Goal: Communication & Community: Share content

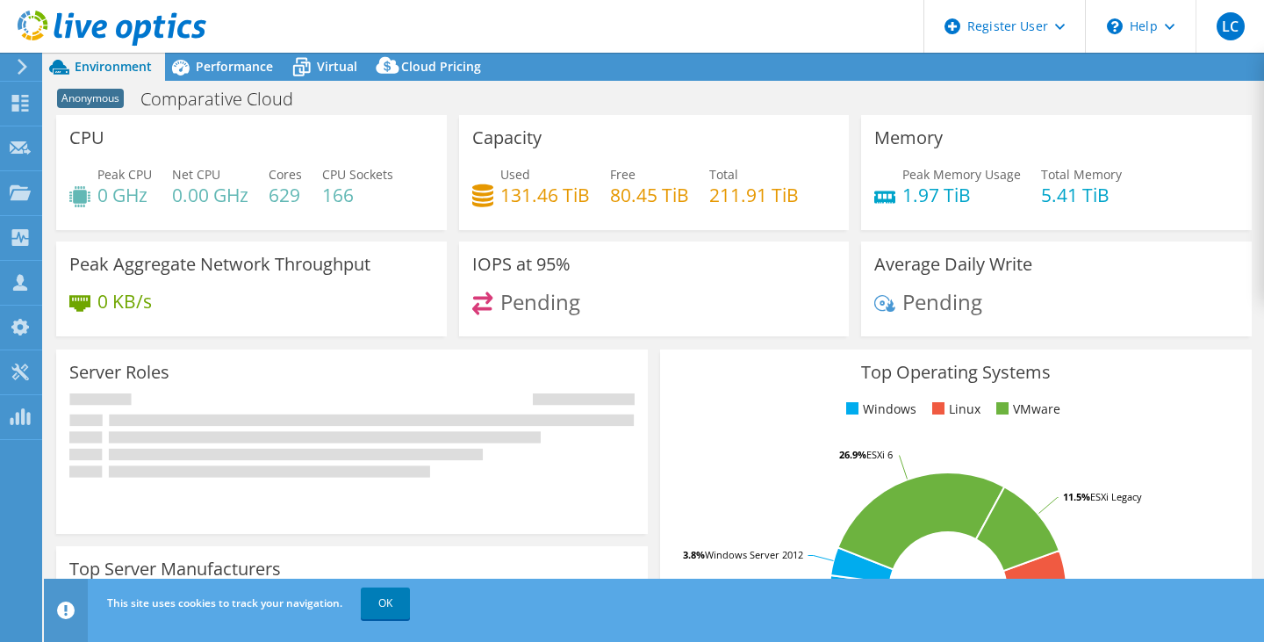
select select "USD"
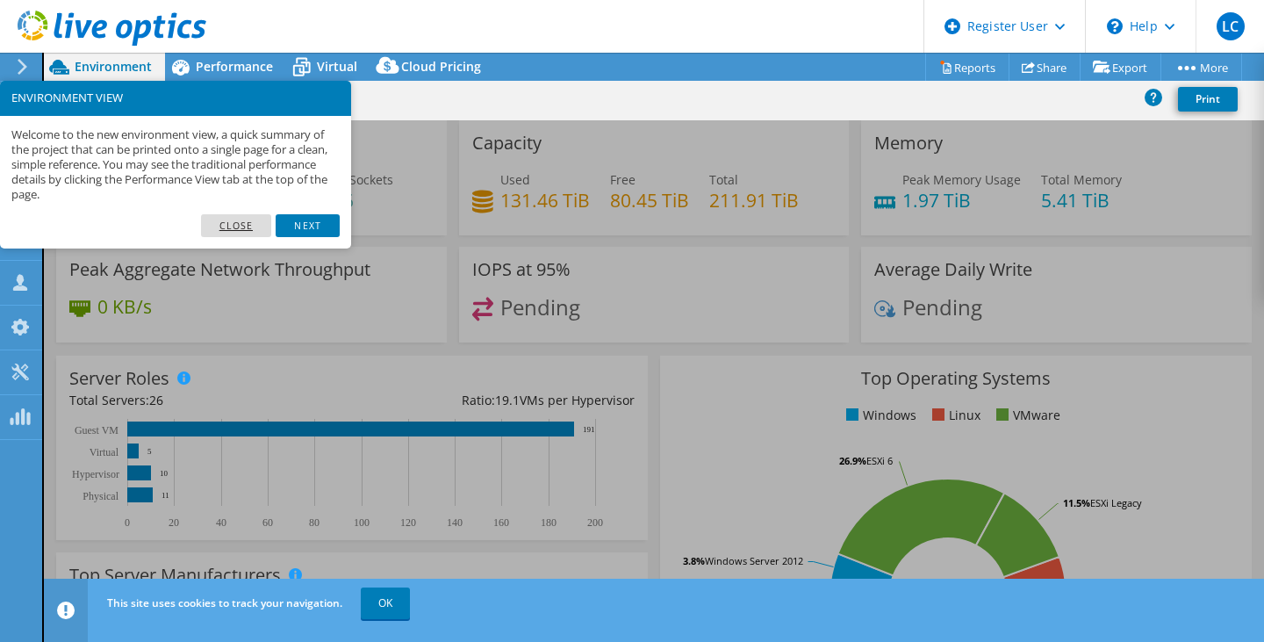
click at [241, 224] on link "Close" at bounding box center [236, 225] width 71 height 23
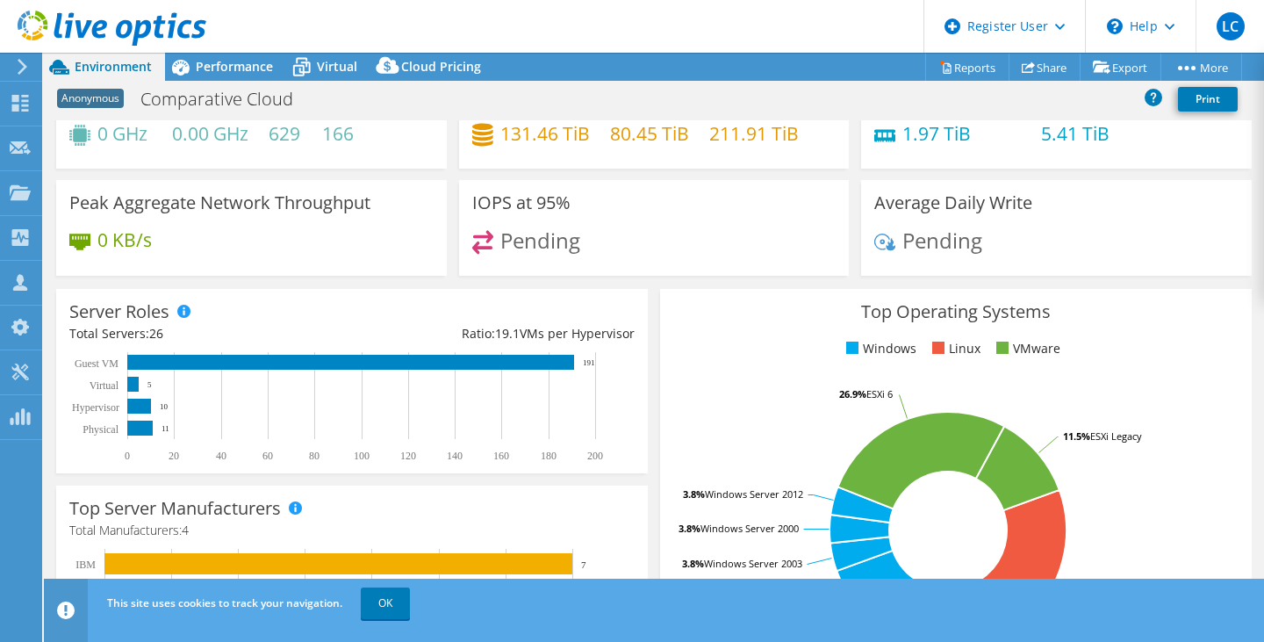
scroll to position [176, 0]
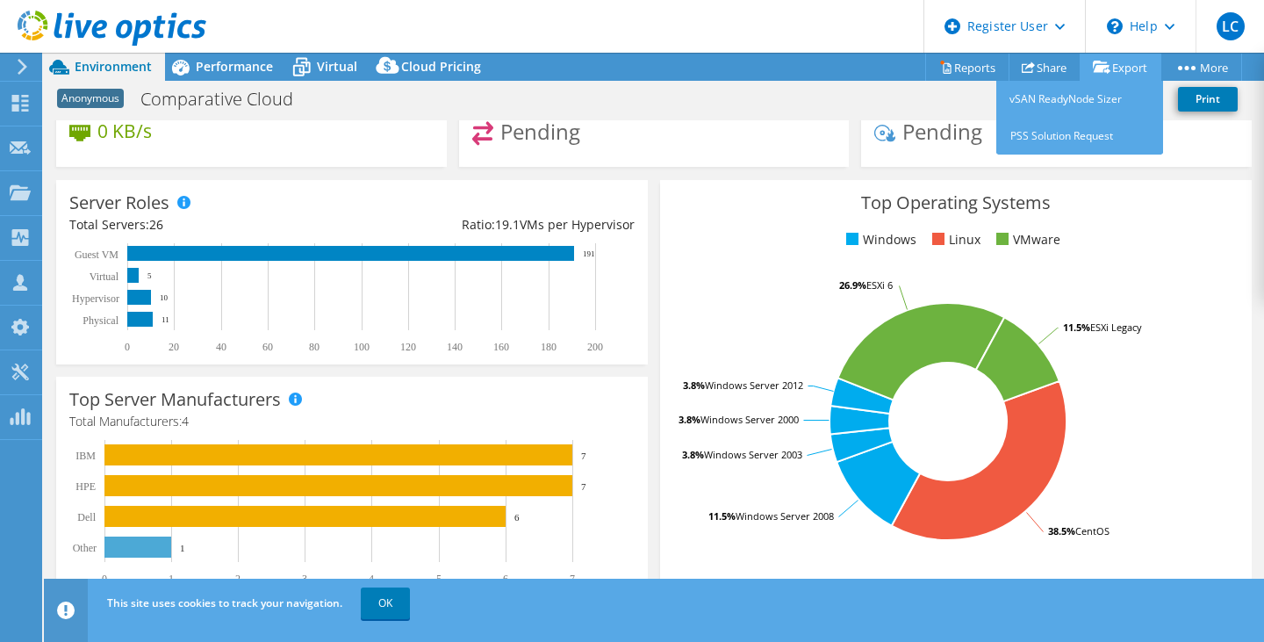
click at [1123, 71] on link "Export" at bounding box center [1121, 67] width 82 height 27
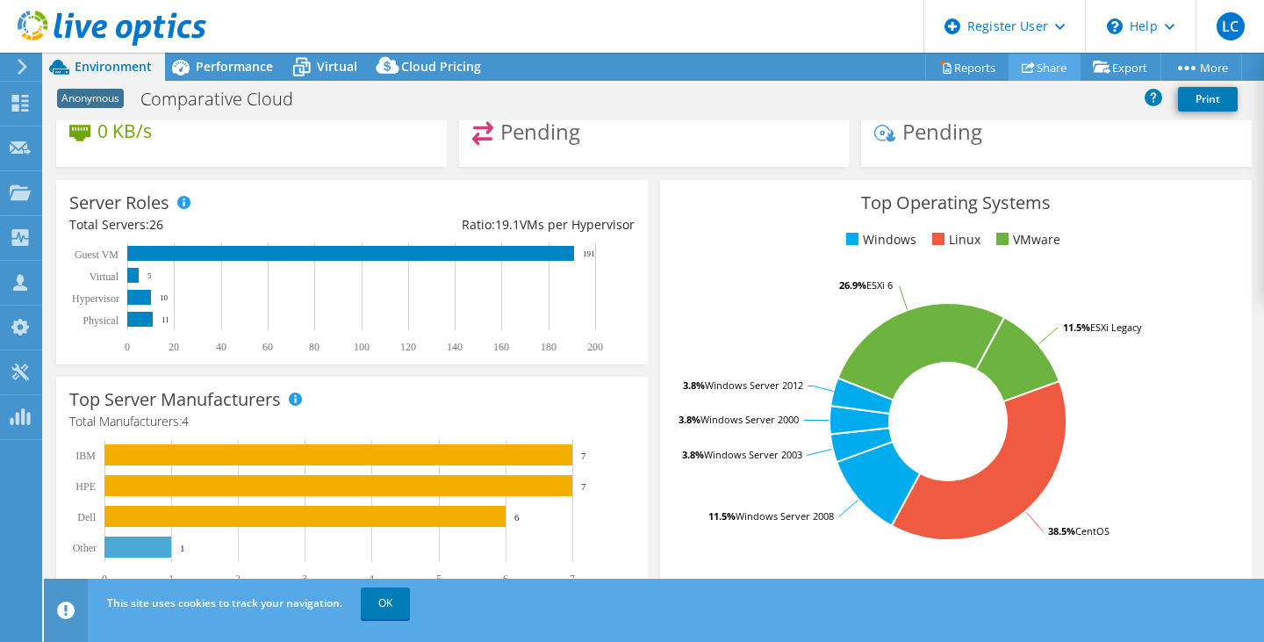
click at [1036, 69] on link "Share" at bounding box center [1045, 67] width 72 height 27
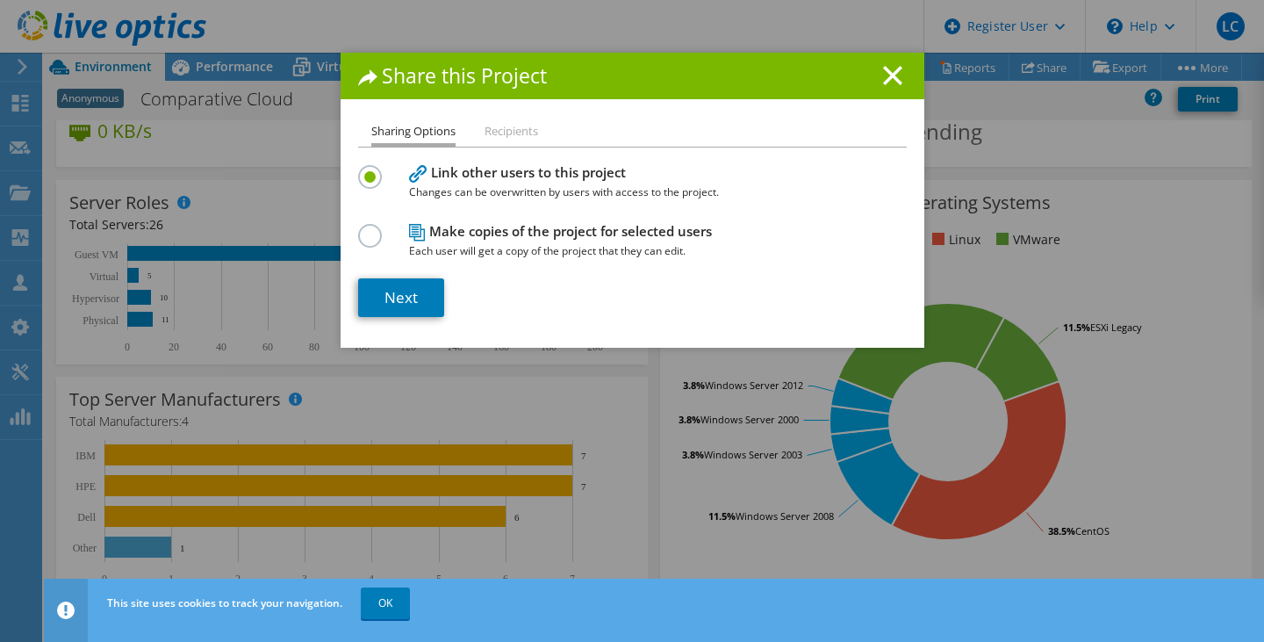
click at [369, 228] on label at bounding box center [373, 226] width 31 height 4
click at [0, 0] on input "radio" at bounding box center [0, 0] width 0 height 0
click at [390, 291] on link "Next" at bounding box center [401, 297] width 86 height 39
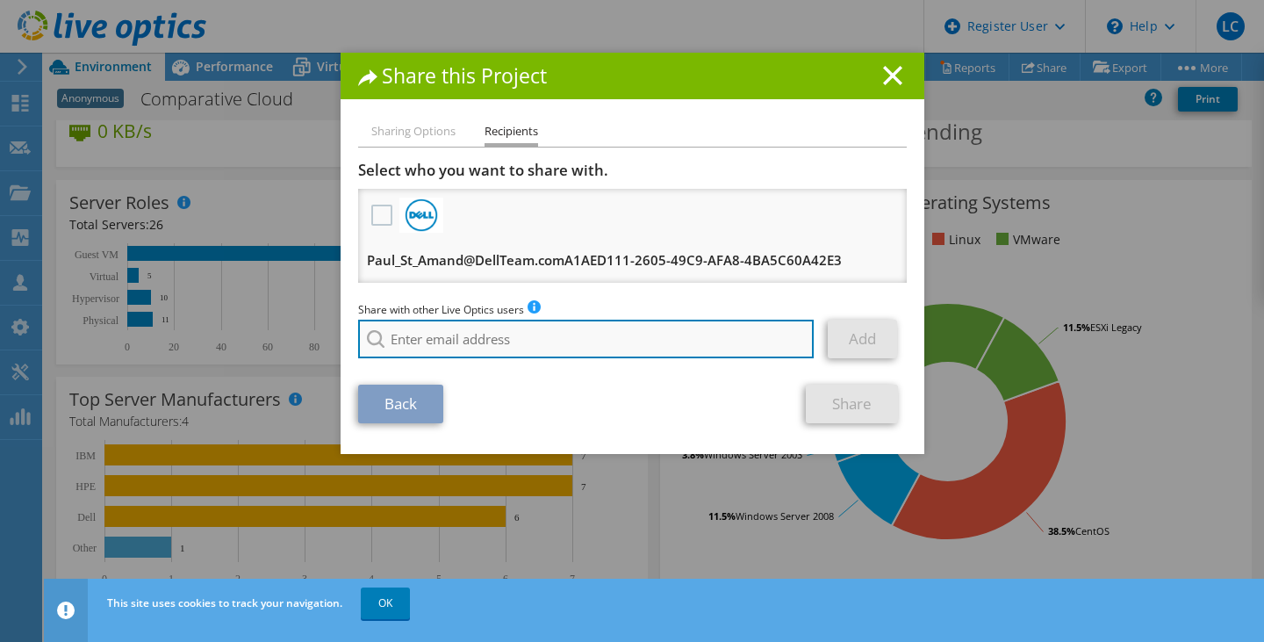
click at [522, 341] on input "search" at bounding box center [586, 339] width 456 height 39
type input "e"
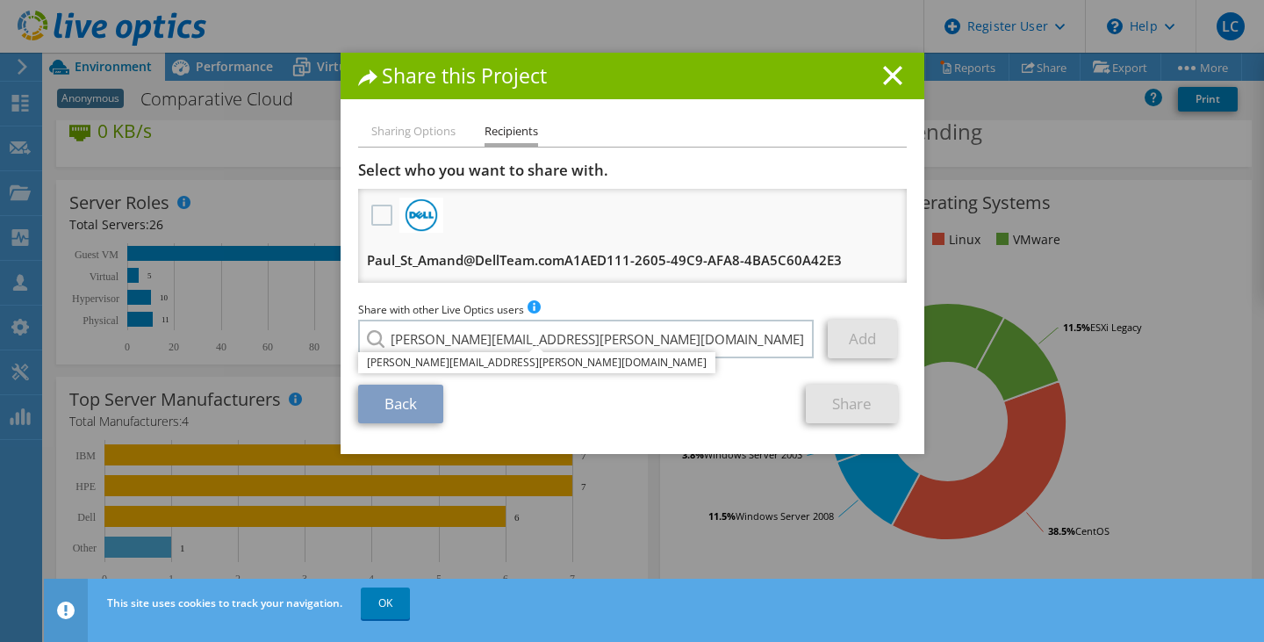
click at [610, 378] on section "Select who you want to share with. Paul_St_Amand@DellTeam.comA1AED111-2605-49C9…" at bounding box center [632, 292] width 549 height 262
type input "[PERSON_NAME][EMAIL_ADDRESS][PERSON_NAME][DOMAIN_NAME]"
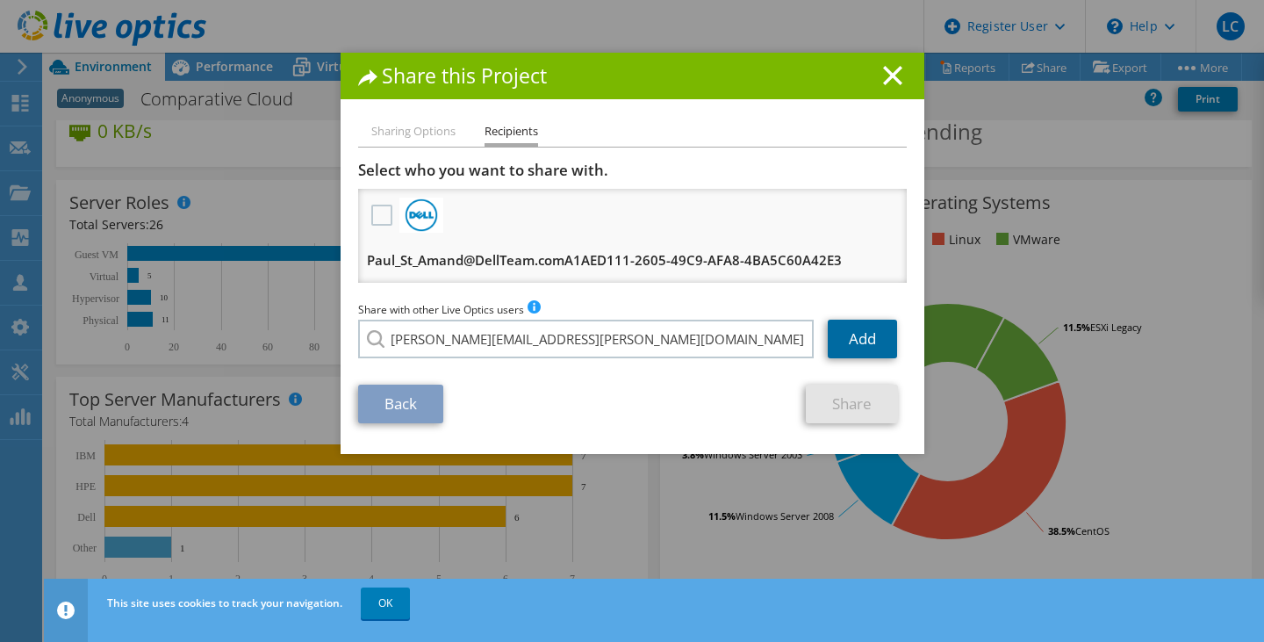
click at [841, 348] on link "Add" at bounding box center [862, 339] width 69 height 39
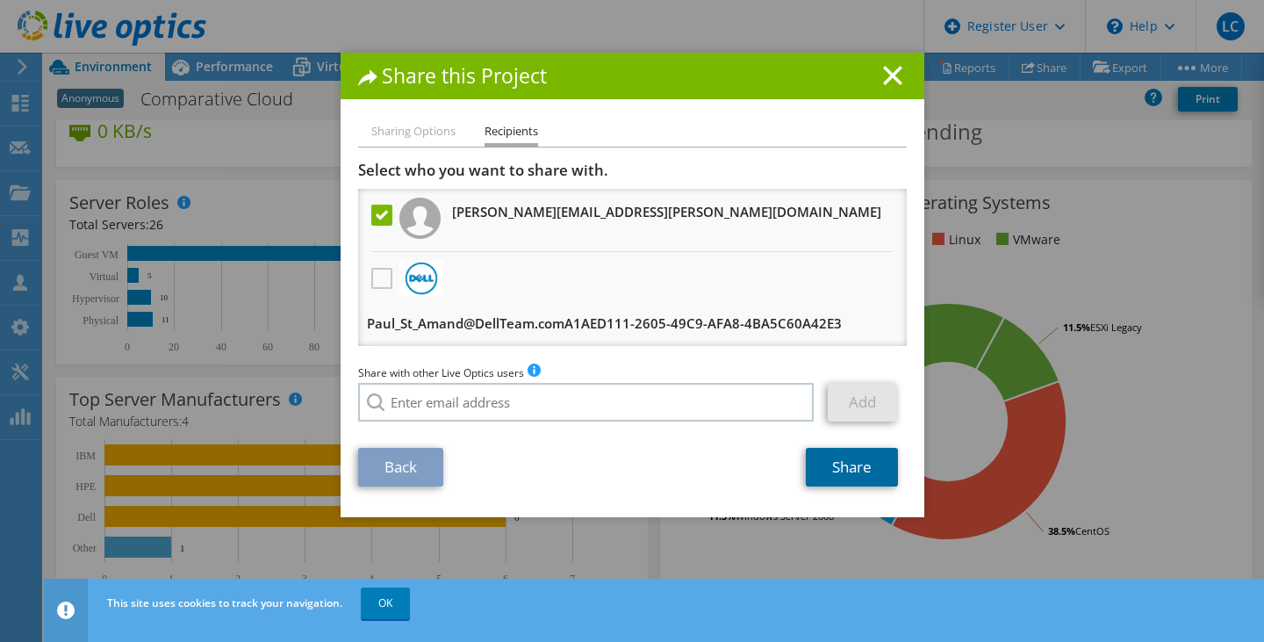
click at [825, 468] on link "Share" at bounding box center [852, 467] width 92 height 39
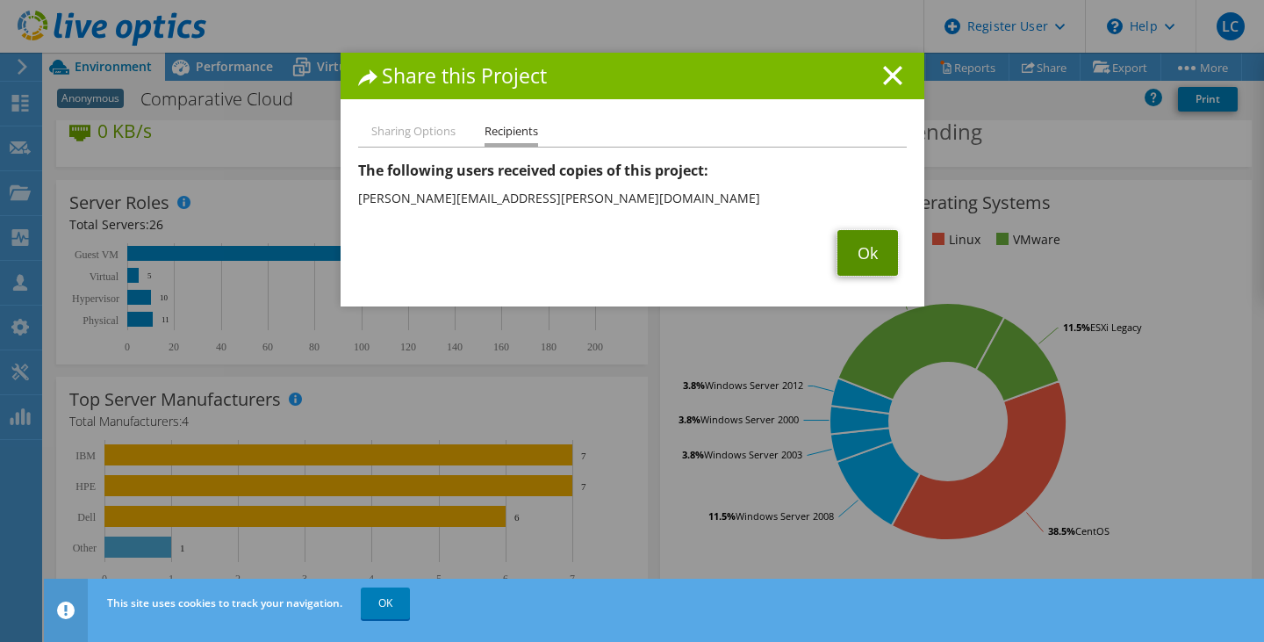
click at [850, 247] on link "Ok" at bounding box center [867, 253] width 61 height 46
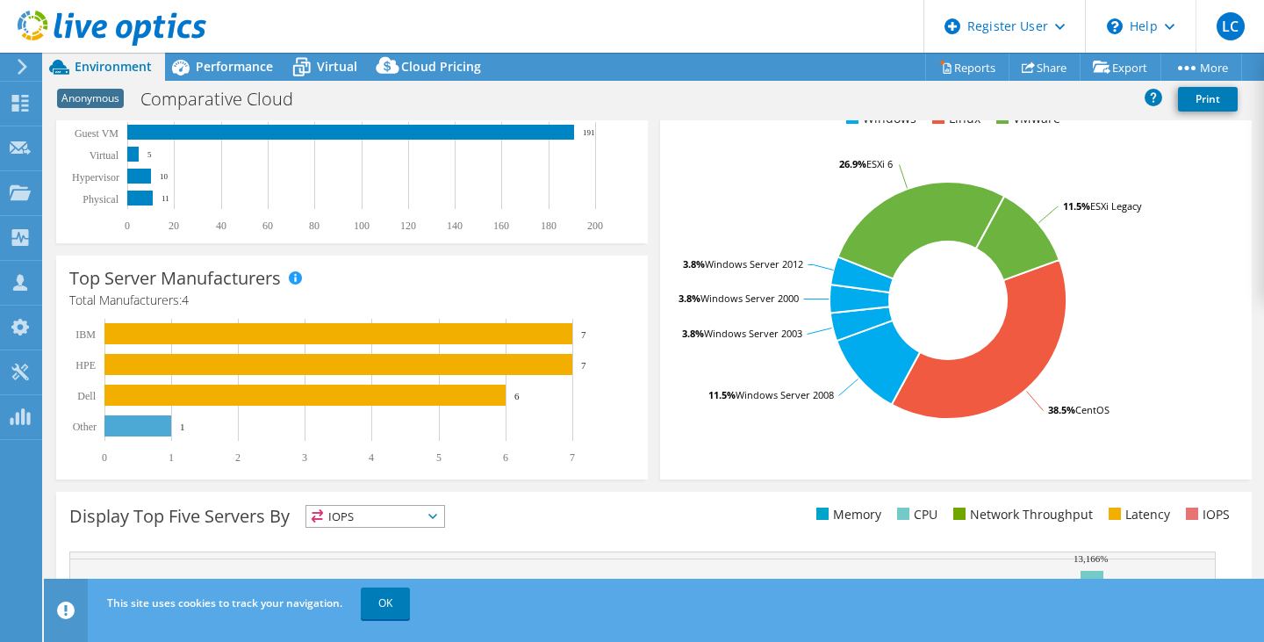
scroll to position [267, 0]
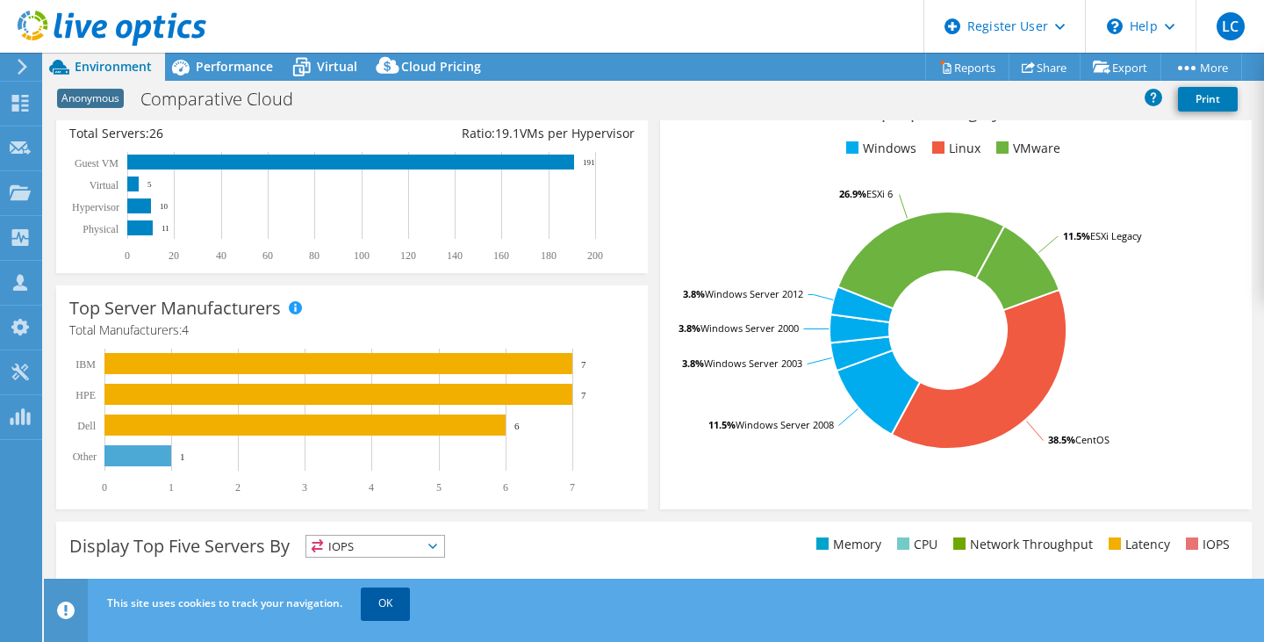
click at [380, 612] on link "OK" at bounding box center [385, 603] width 49 height 32
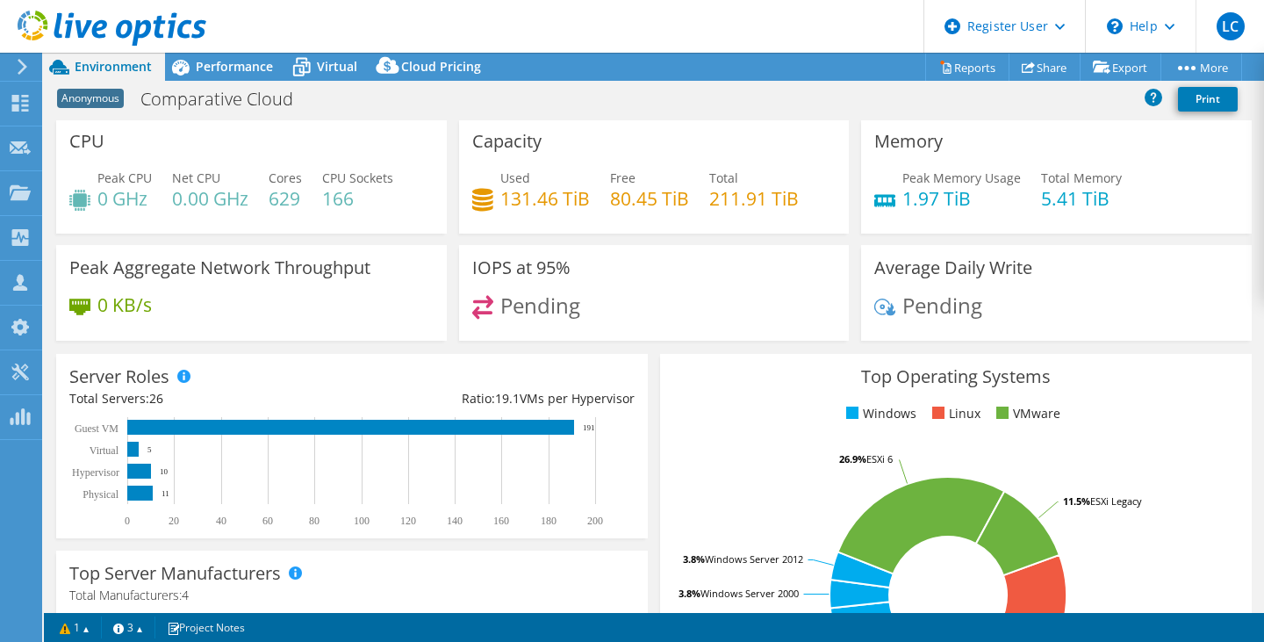
scroll to position [0, 0]
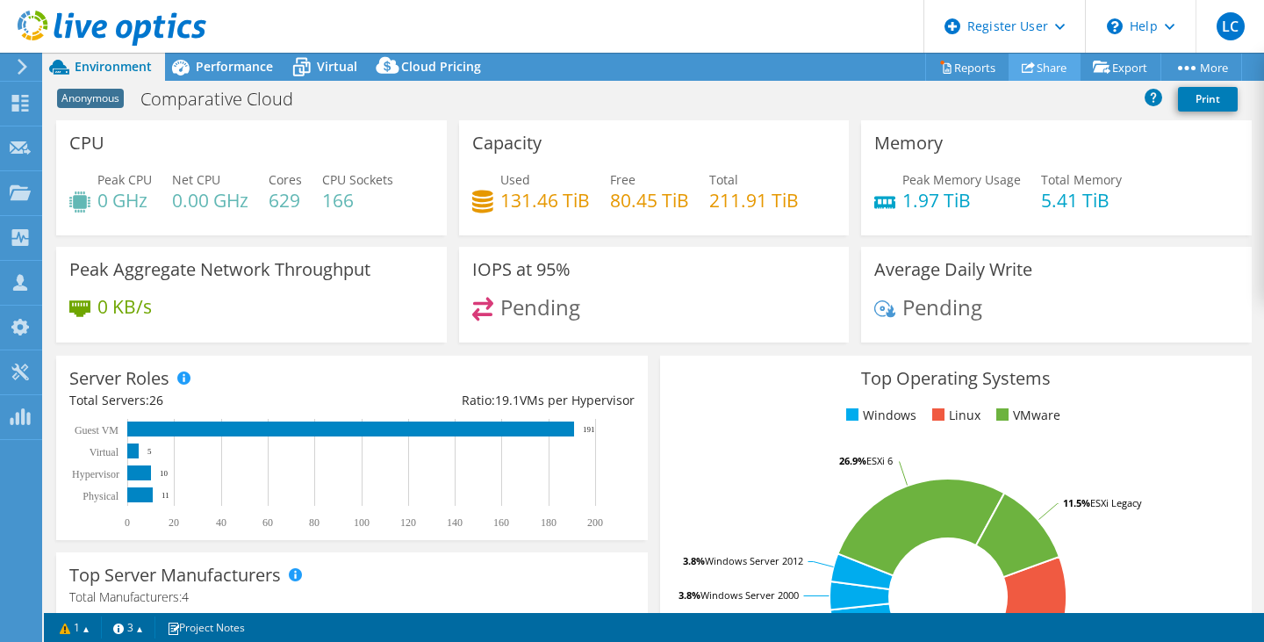
click at [1022, 65] on icon at bounding box center [1028, 67] width 13 height 13
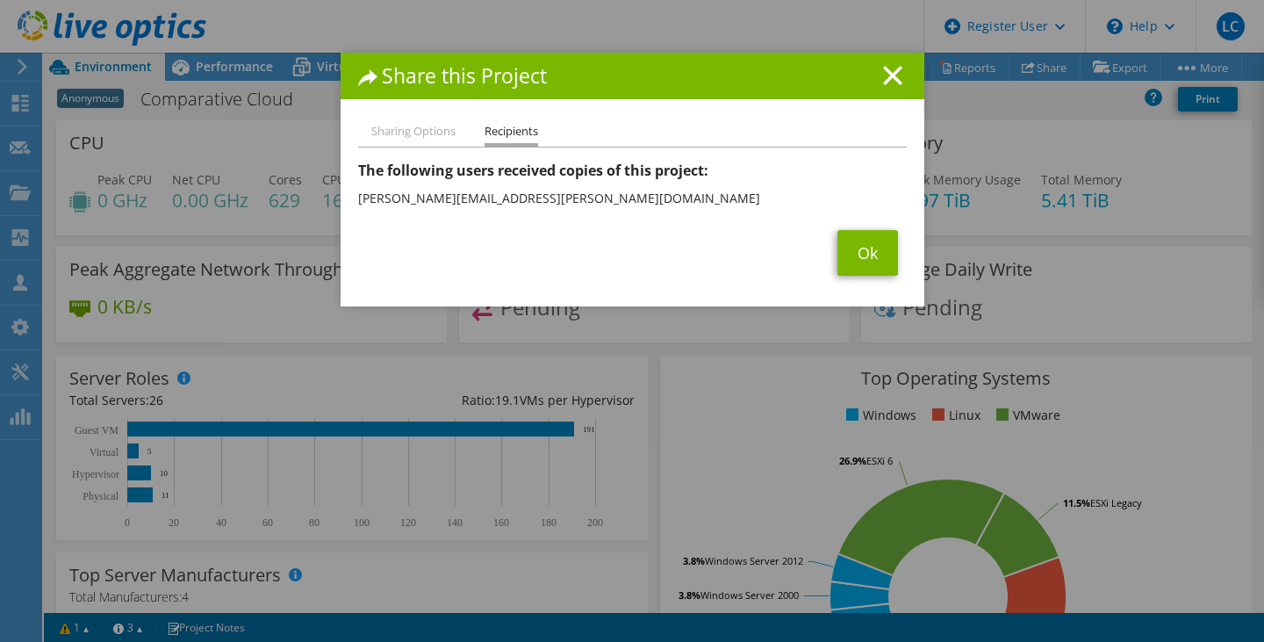
click at [378, 133] on li "Sharing Options" at bounding box center [413, 132] width 84 height 22
click at [837, 252] on link "Ok" at bounding box center [867, 253] width 61 height 46
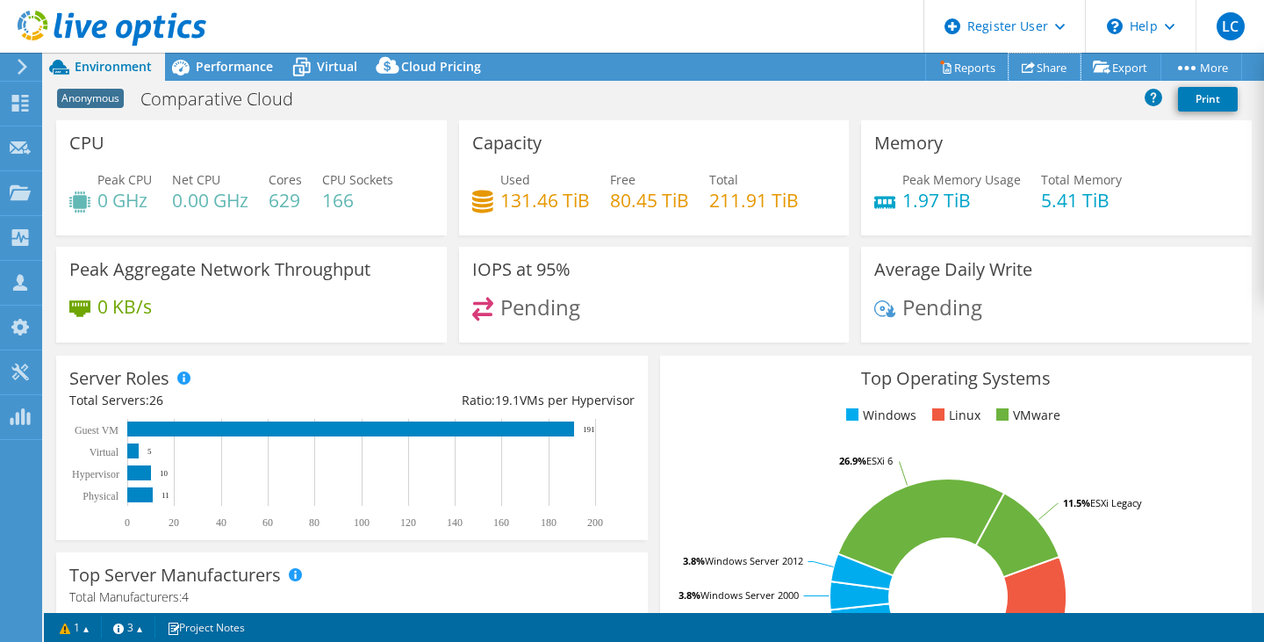
click at [1039, 64] on link "Share" at bounding box center [1045, 67] width 72 height 27
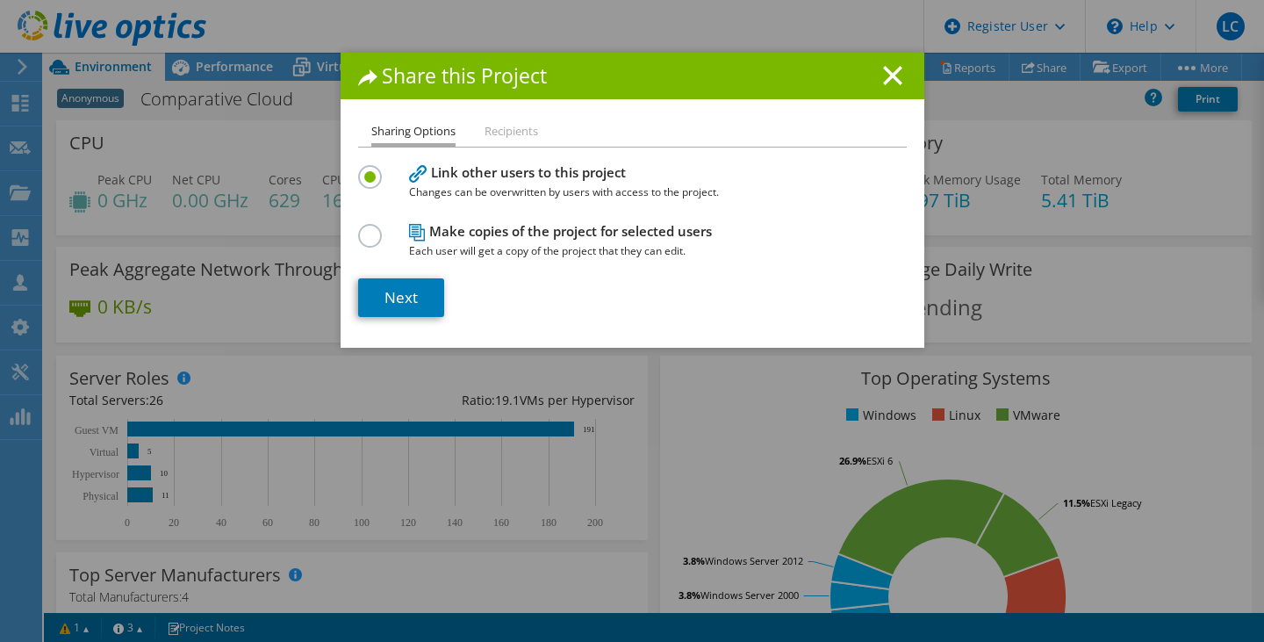
click at [362, 228] on label at bounding box center [373, 226] width 31 height 4
click at [0, 0] on input "radio" at bounding box center [0, 0] width 0 height 0
click at [388, 289] on link "Next" at bounding box center [401, 297] width 86 height 39
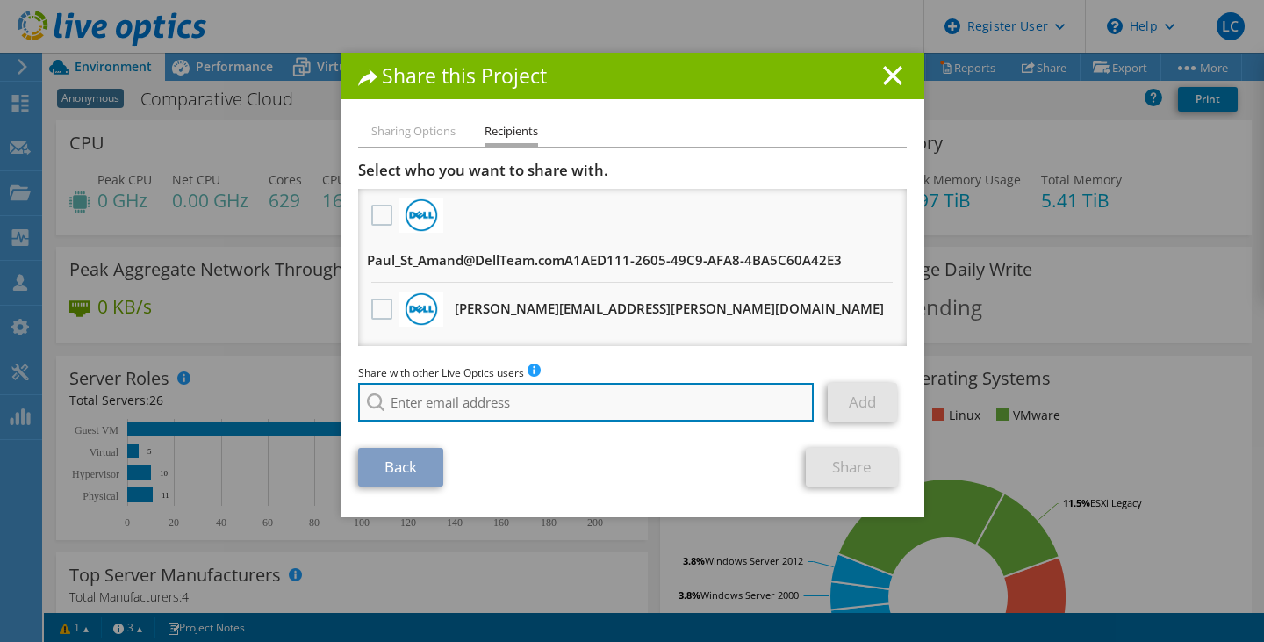
drag, startPoint x: 434, startPoint y: 400, endPoint x: 451, endPoint y: 404, distance: 17.9
click at [434, 400] on input "search" at bounding box center [586, 402] width 456 height 39
type input "[PERSON_NAME][EMAIL_ADDRESS][DOMAIN_NAME]"
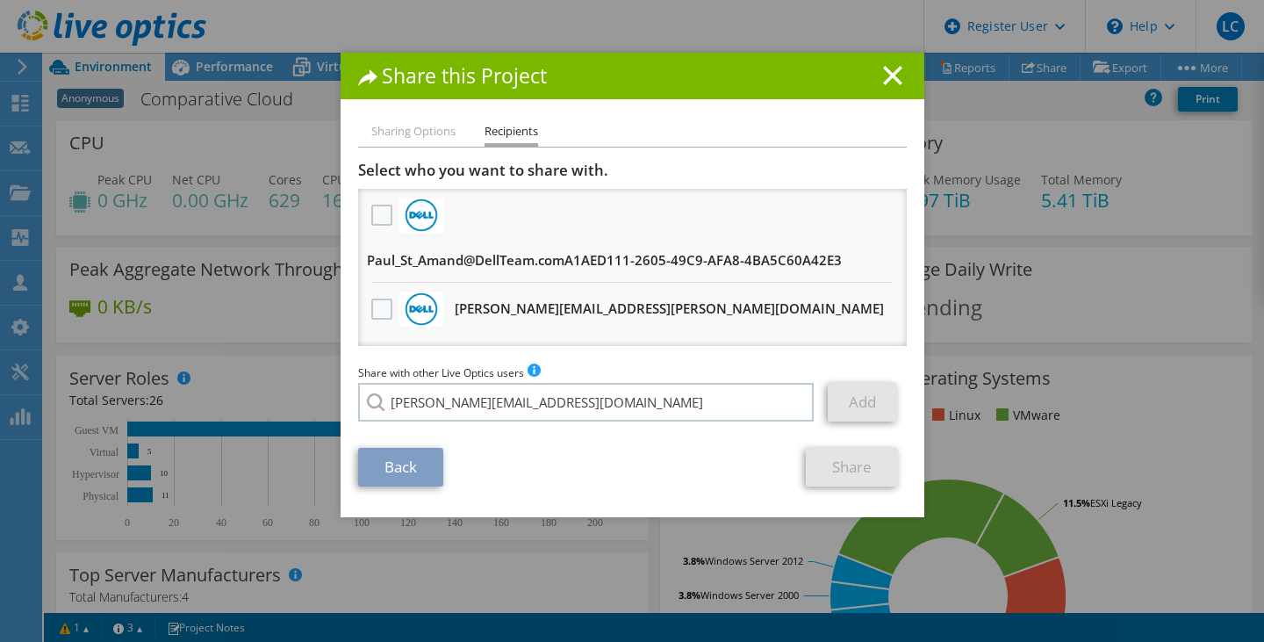
click at [740, 470] on div "Back Share" at bounding box center [632, 467] width 549 height 39
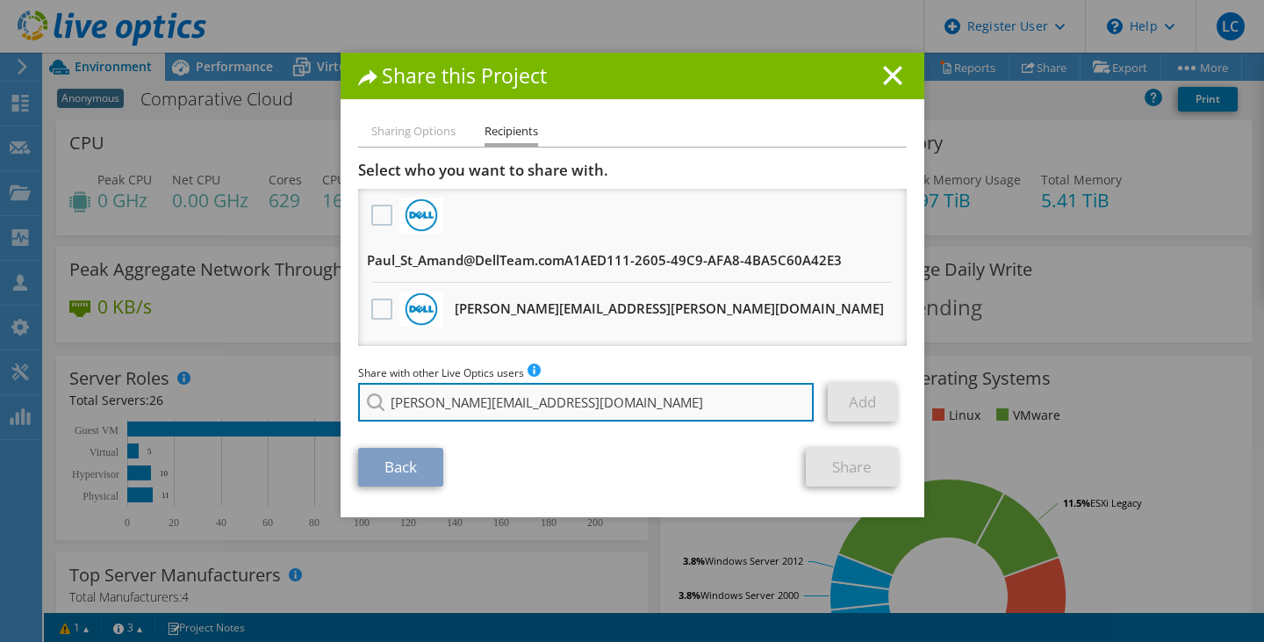
click at [642, 409] on input "[PERSON_NAME][EMAIL_ADDRESS][DOMAIN_NAME]" at bounding box center [586, 402] width 456 height 39
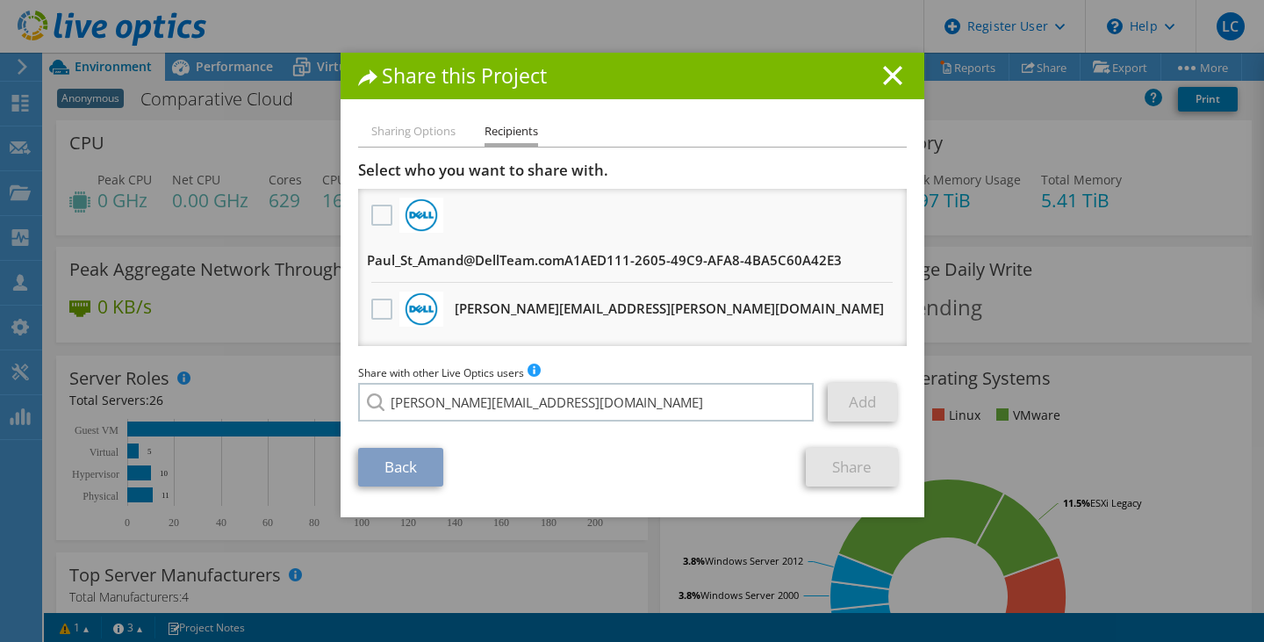
click at [634, 478] on div "Back Share" at bounding box center [632, 467] width 549 height 39
click at [1045, 346] on div "Share this Project Sharing Options Recipients Link other users to this project …" at bounding box center [632, 321] width 1264 height 536
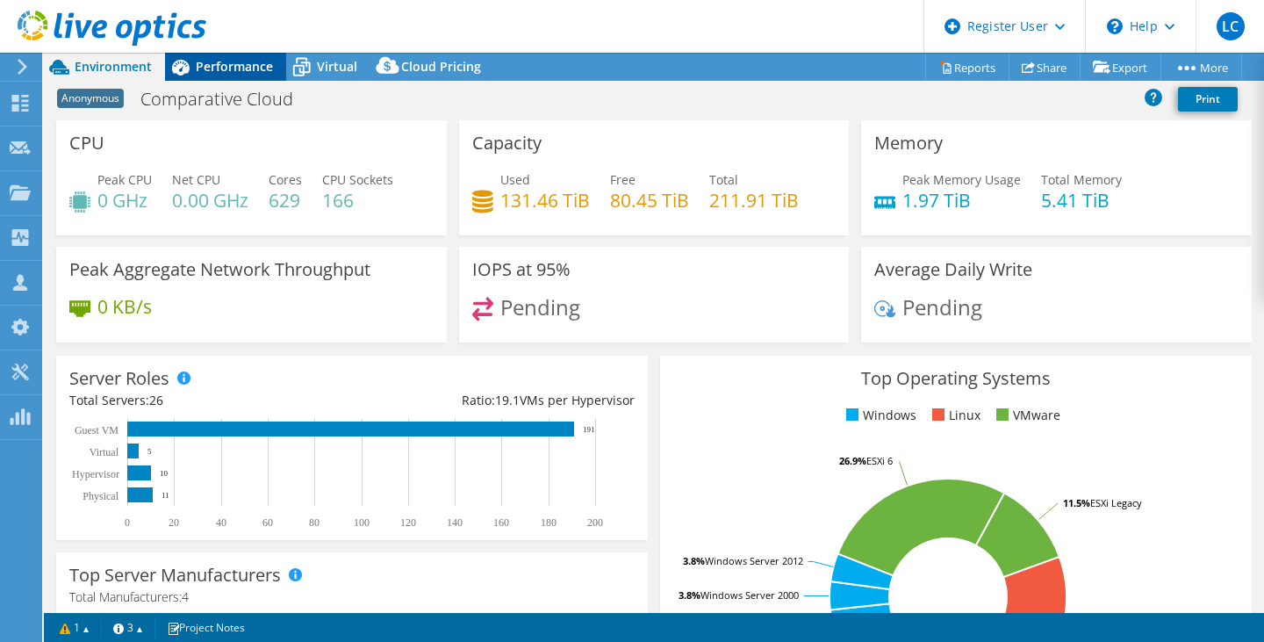
click at [226, 63] on span "Performance" at bounding box center [234, 66] width 77 height 17
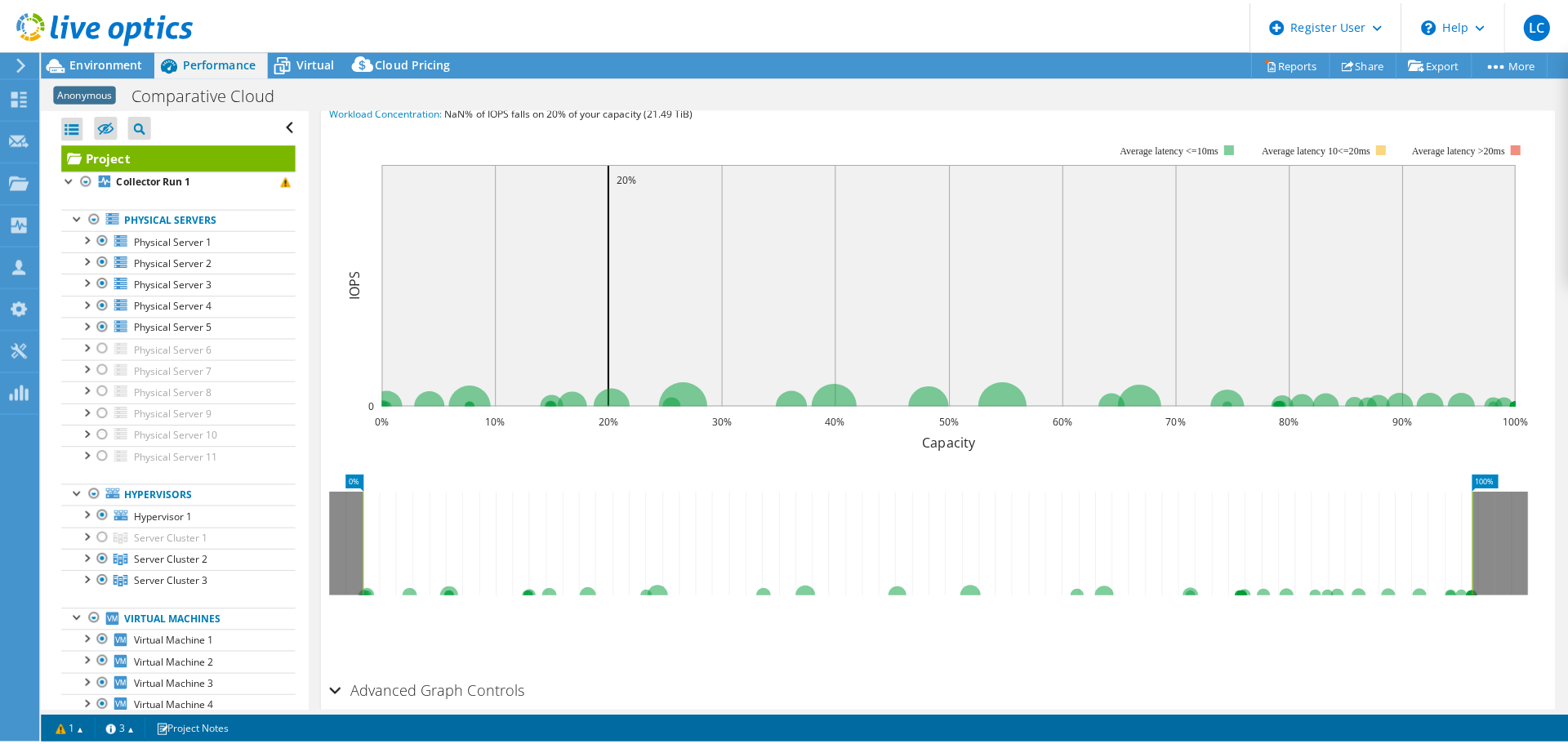
scroll to position [352, 0]
